Goal: Transaction & Acquisition: Purchase product/service

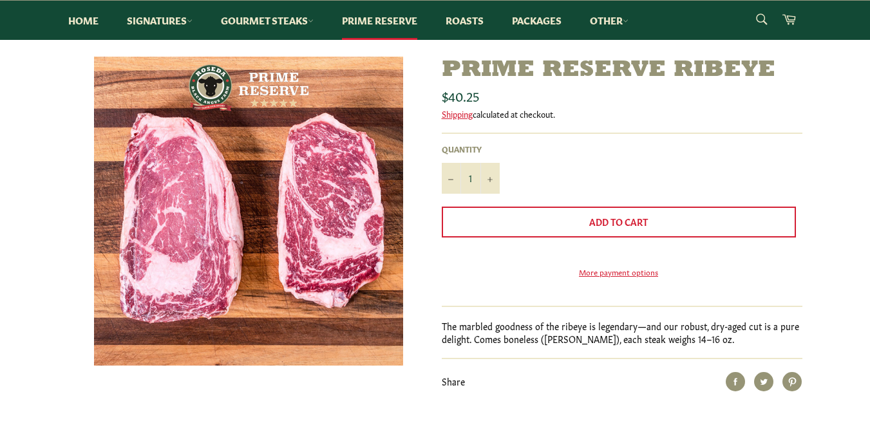
scroll to position [64, 0]
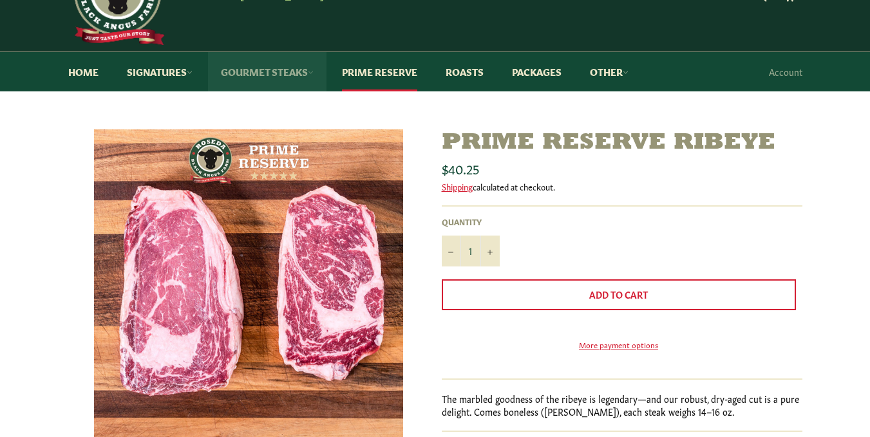
click at [268, 72] on link "Gourmet Steaks" at bounding box center [267, 71] width 118 height 39
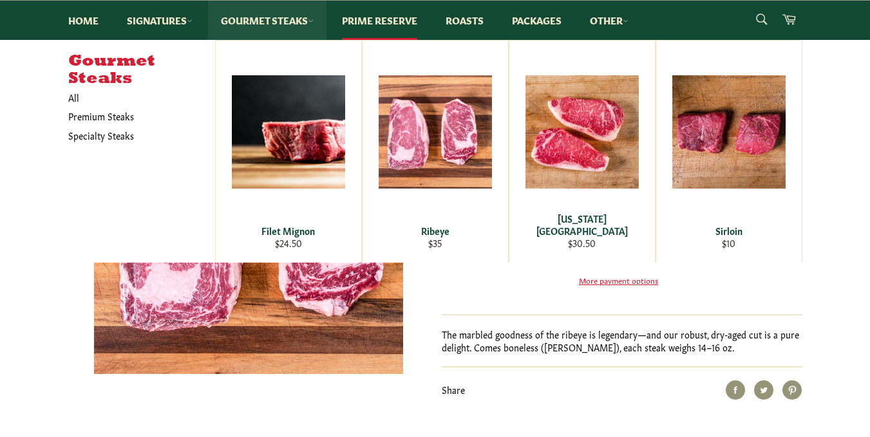
scroll to position [0, 0]
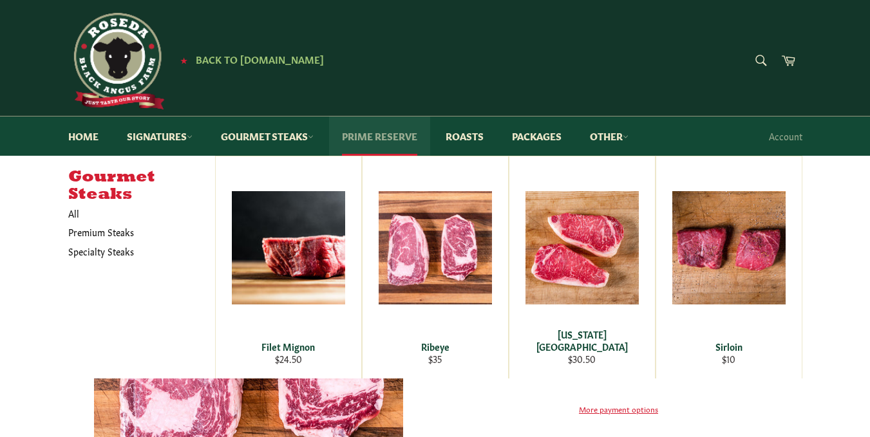
click at [384, 136] on link "Prime Reserve" at bounding box center [379, 136] width 101 height 39
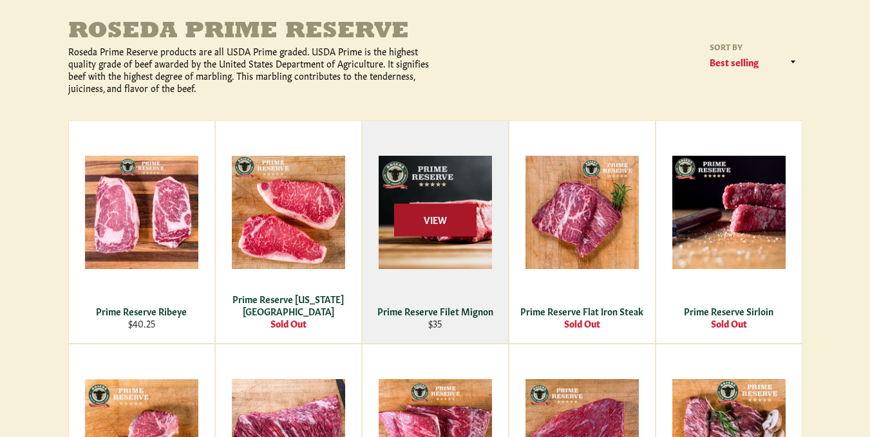
scroll to position [193, 0]
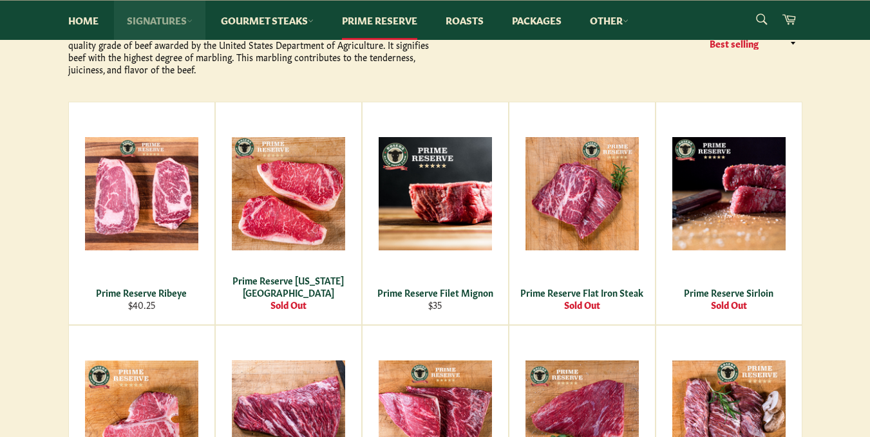
click at [158, 24] on link "Signatures" at bounding box center [159, 20] width 91 height 39
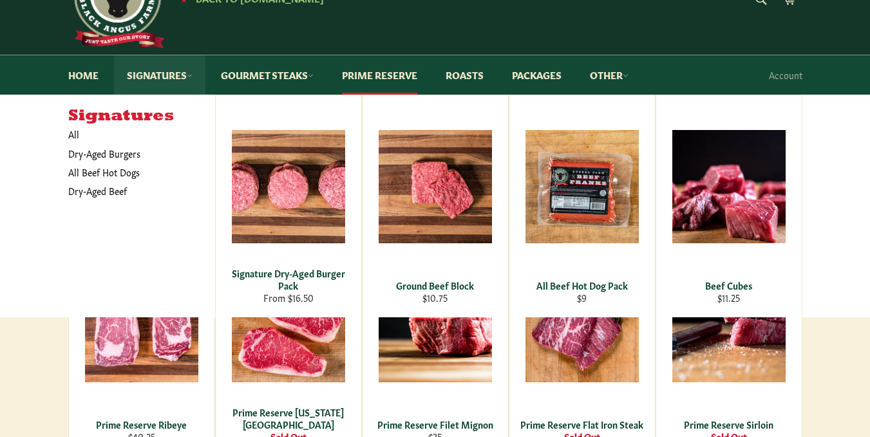
scroll to position [0, 0]
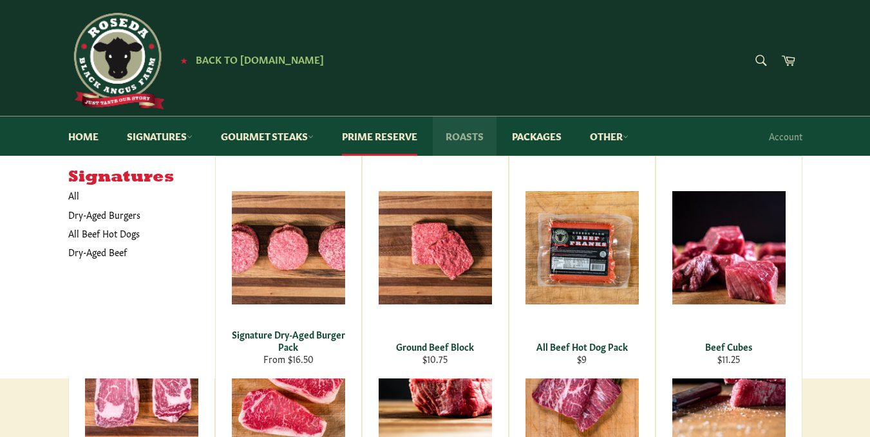
click at [461, 135] on link "Roasts" at bounding box center [465, 136] width 64 height 39
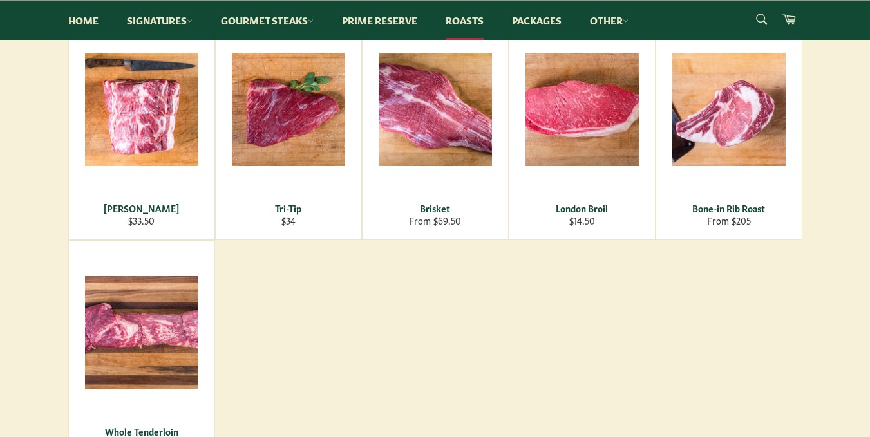
scroll to position [258, 0]
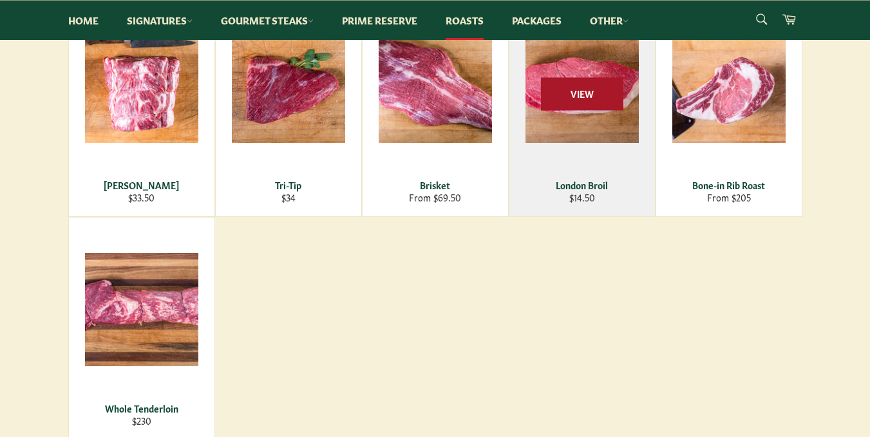
click at [587, 90] on span "View" at bounding box center [582, 93] width 82 height 33
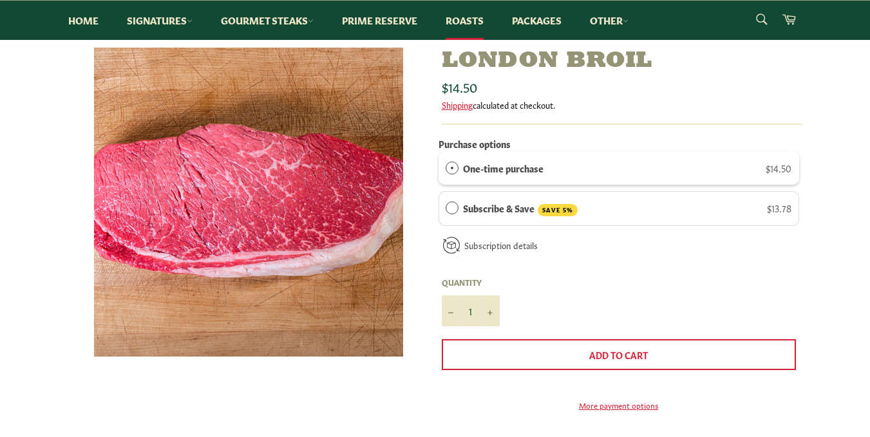
scroll to position [129, 0]
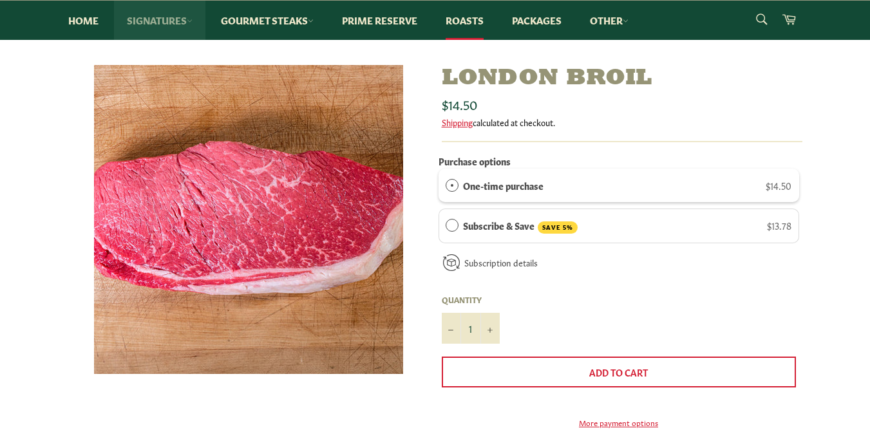
click at [169, 15] on link "Signatures" at bounding box center [159, 20] width 91 height 39
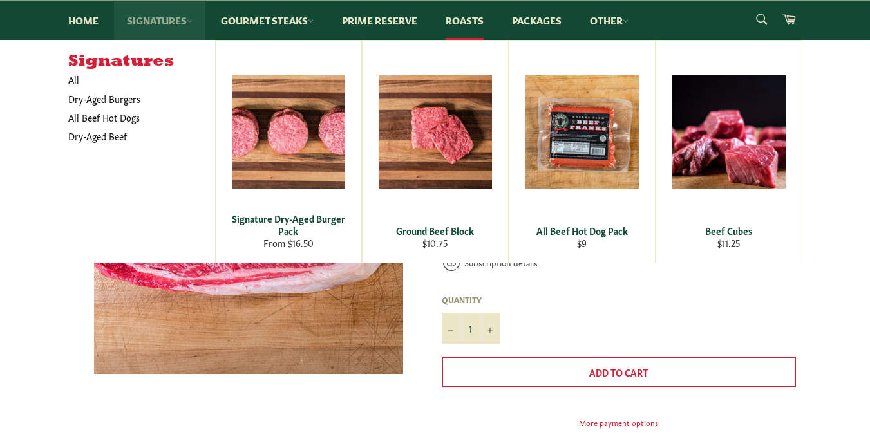
click at [169, 15] on link "Signatures" at bounding box center [159, 20] width 91 height 39
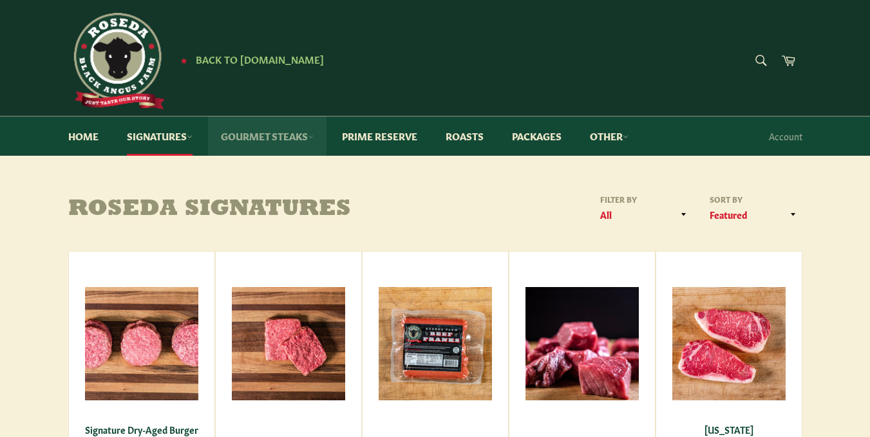
click at [293, 144] on link "Gourmet Steaks" at bounding box center [267, 136] width 118 height 39
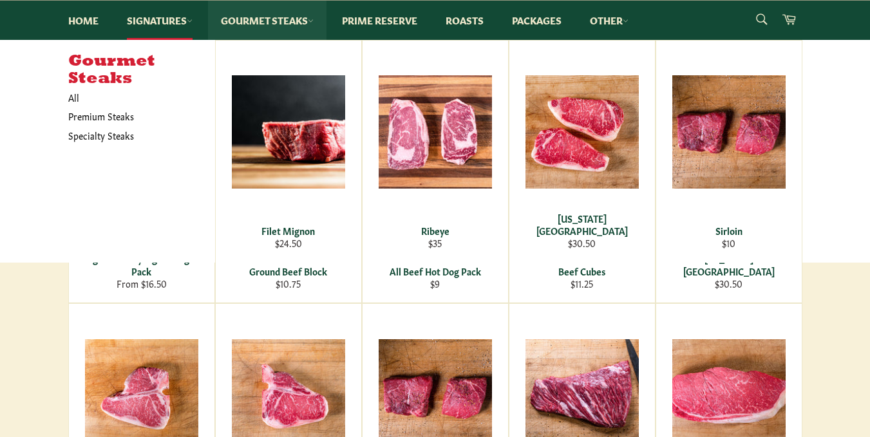
scroll to position [193, 0]
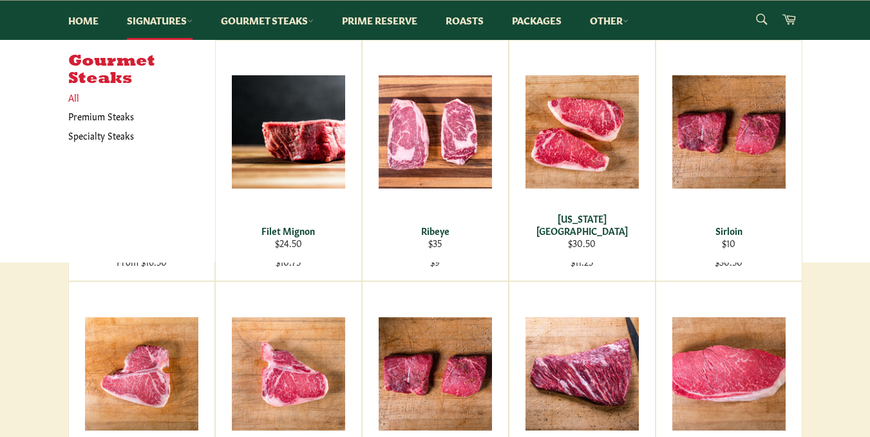
click at [71, 95] on link "All" at bounding box center [138, 97] width 153 height 19
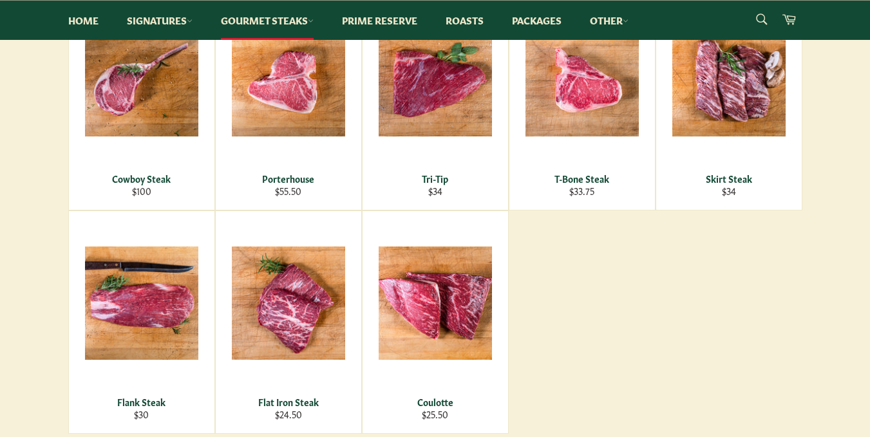
scroll to position [515, 0]
